Goal: Information Seeking & Learning: Learn about a topic

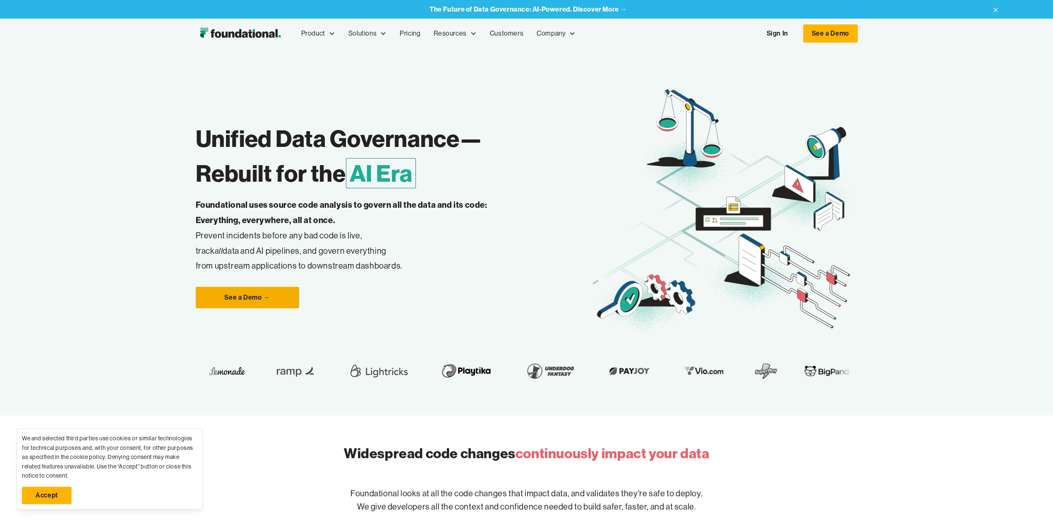
click at [248, 295] on link "See a Demo →" at bounding box center [247, 298] width 103 height 22
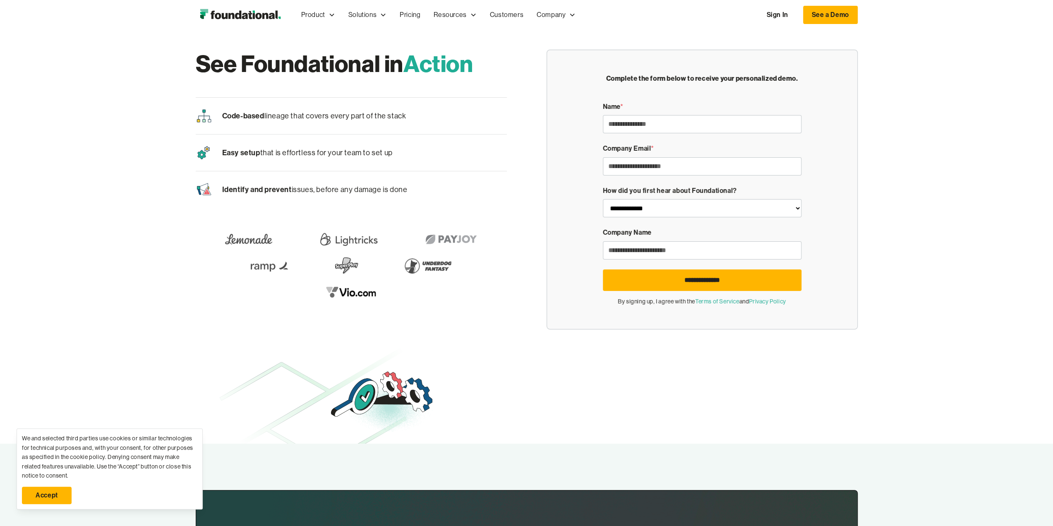
click at [162, 329] on div "**********" at bounding box center [526, 189] width 1053 height 319
click at [50, 497] on link "Accept" at bounding box center [47, 495] width 50 height 17
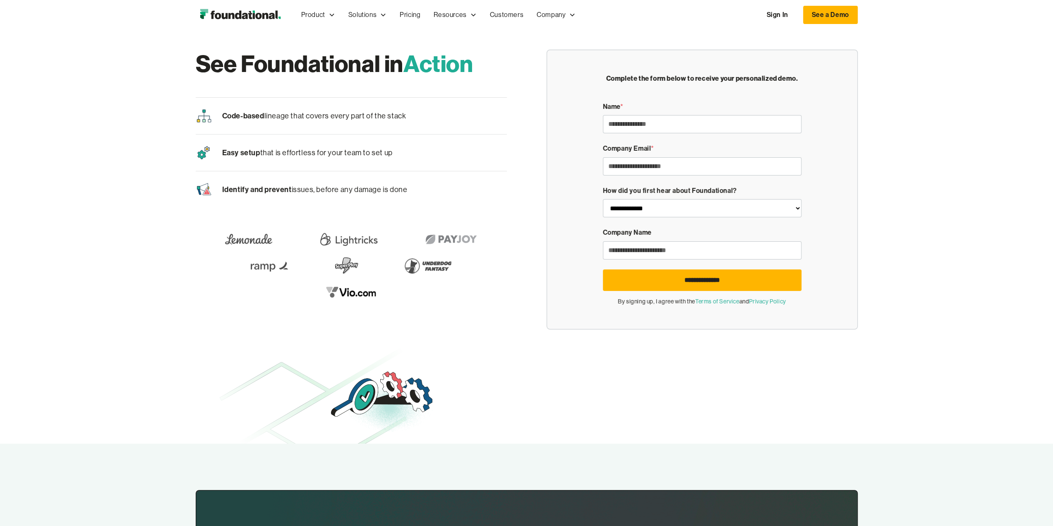
drag, startPoint x: 159, startPoint y: 291, endPoint x: 163, endPoint y: 290, distance: 4.2
